Goal: Find specific page/section: Find specific page/section

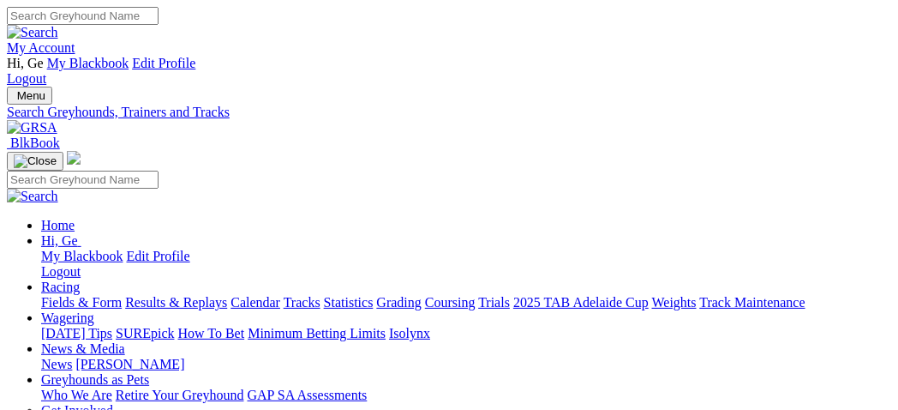
select select "temora"
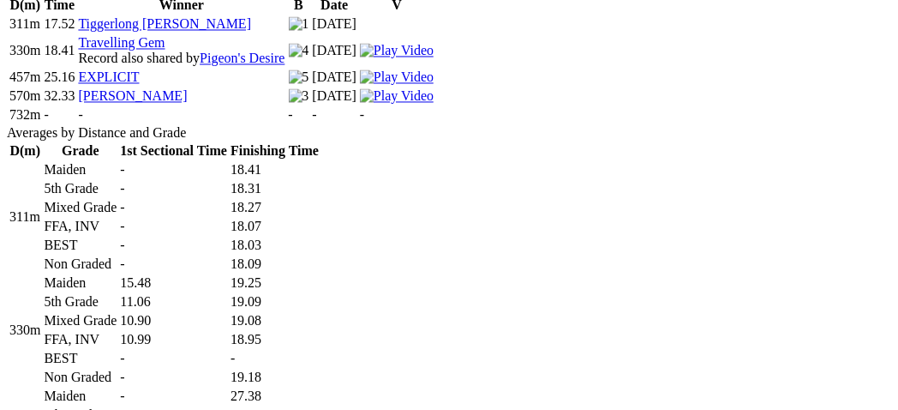
scroll to position [952, 0]
